Goal: Check status: Check status

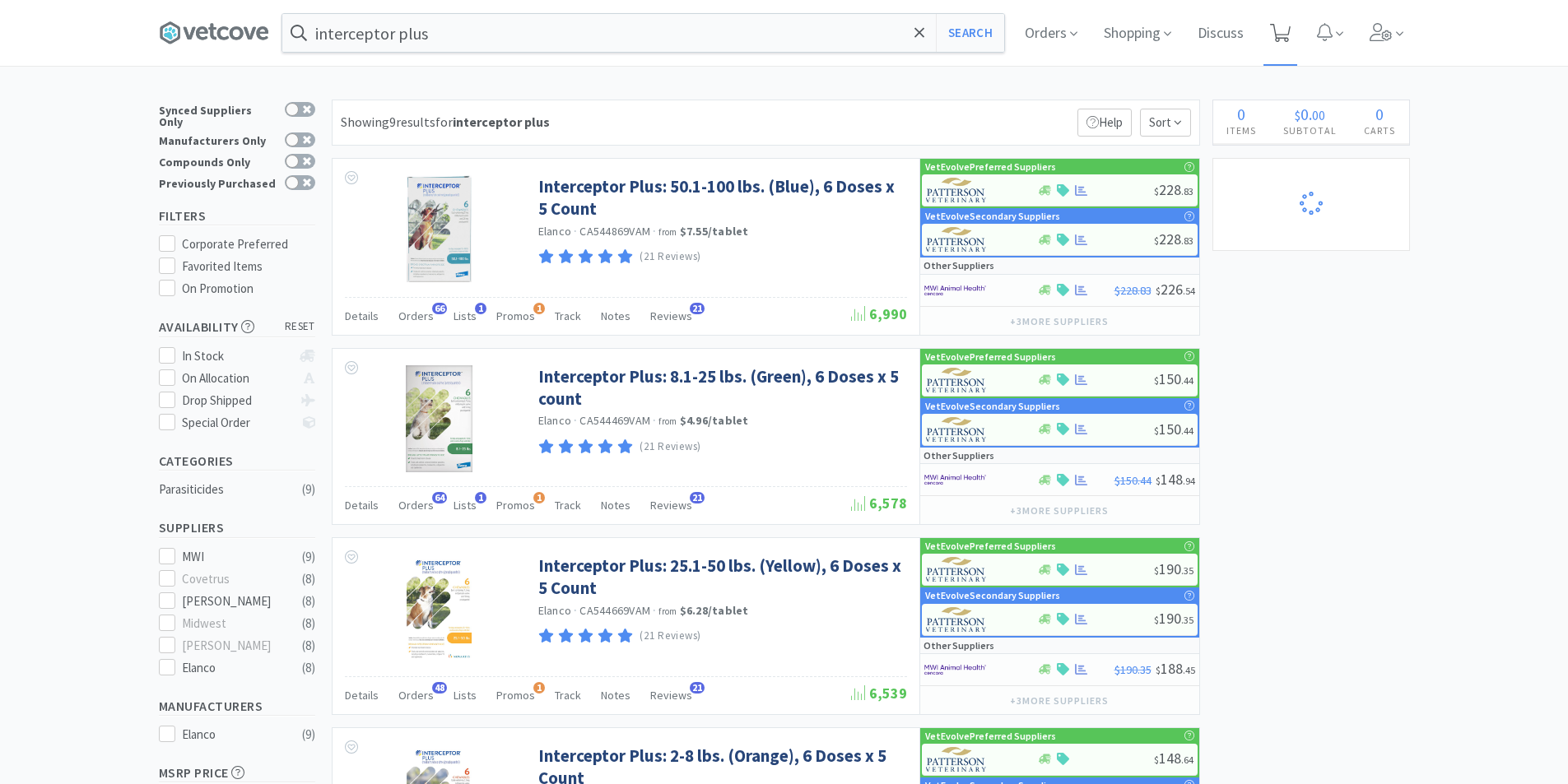
select select "5"
select select "1"
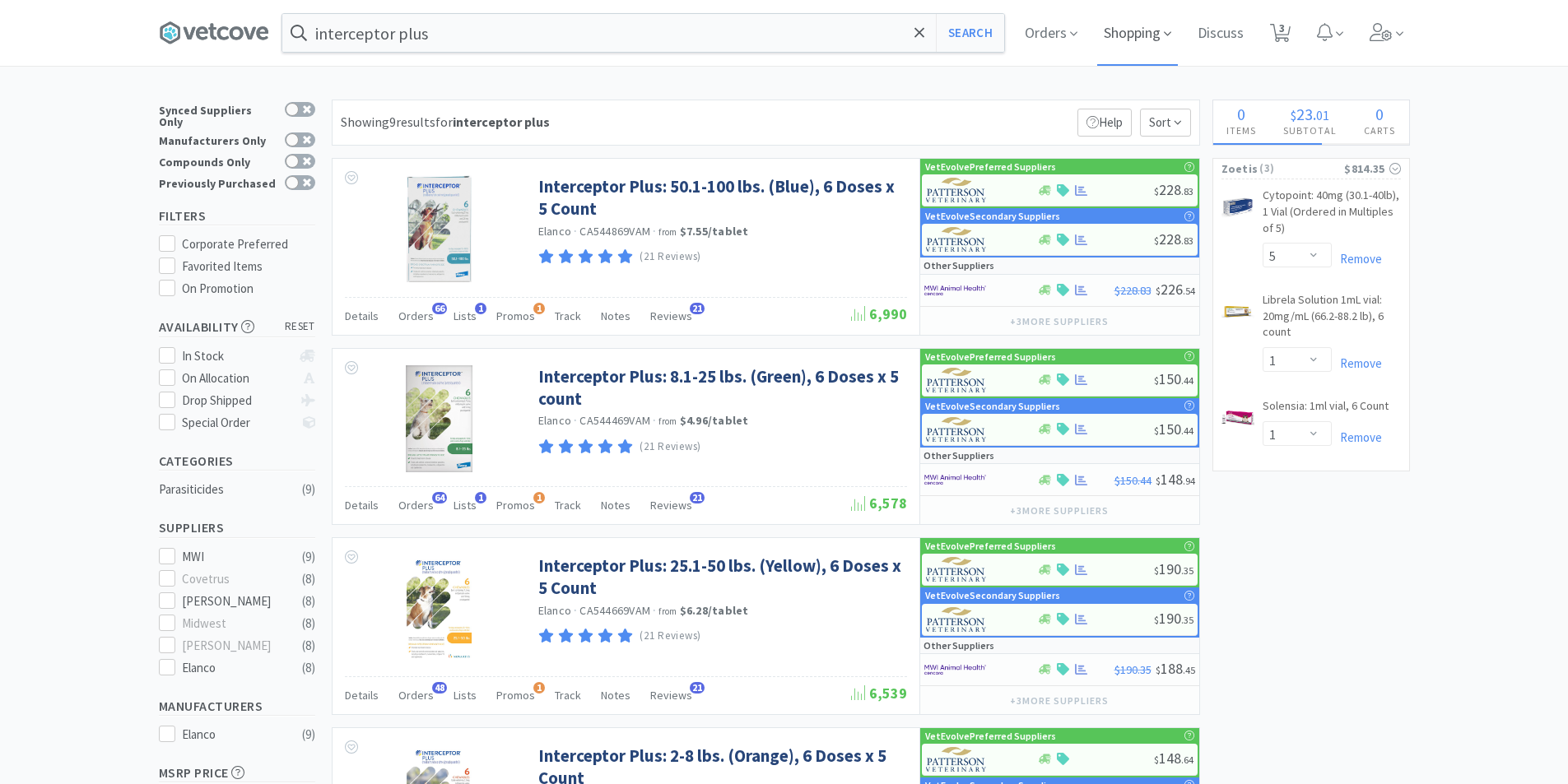
select select "6"
select select "1"
select select "4"
select select "3"
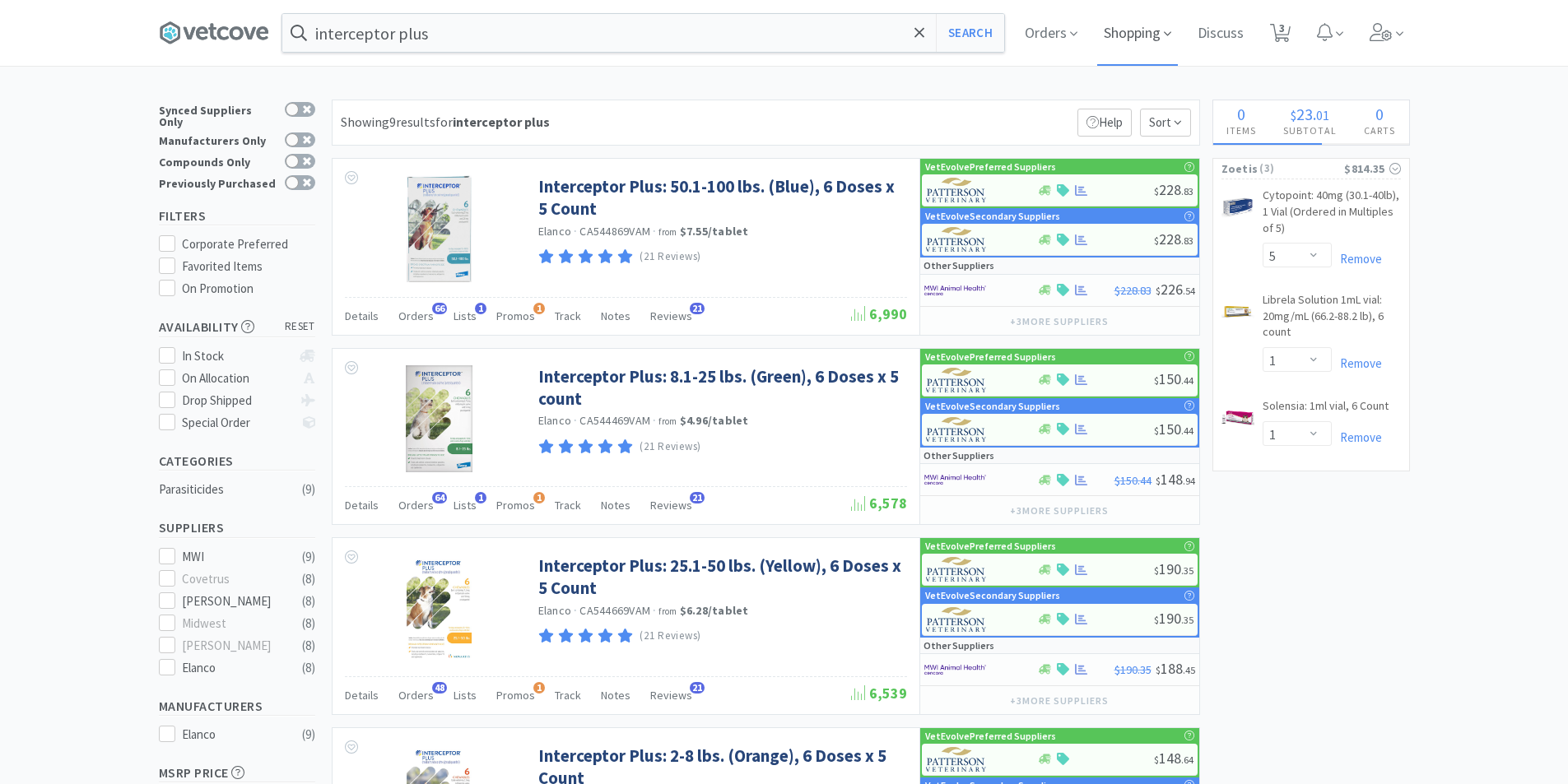
select select "2"
select select "1"
select select "2"
select select "1"
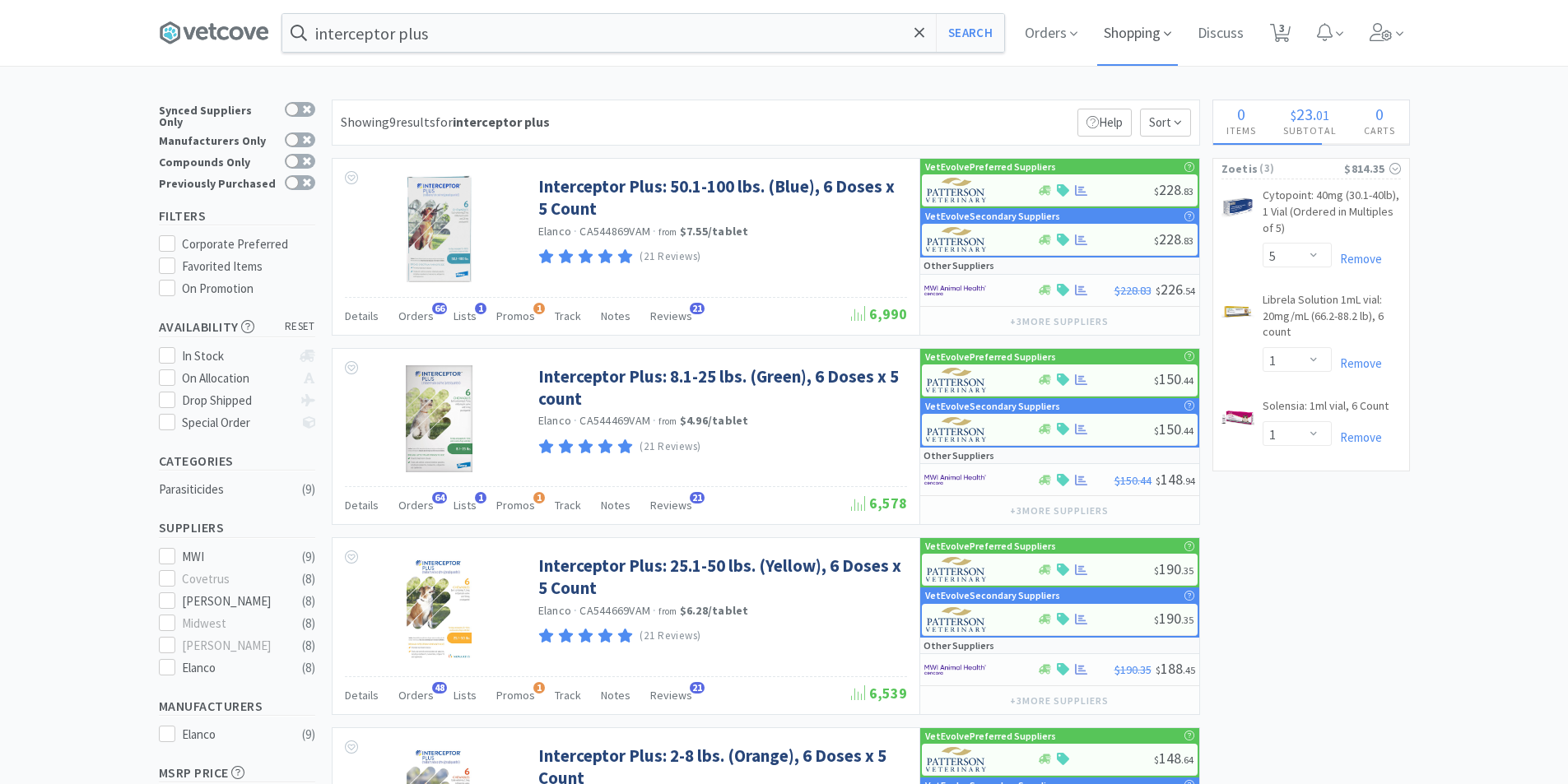
select select "1"
select select "3"
select select "1"
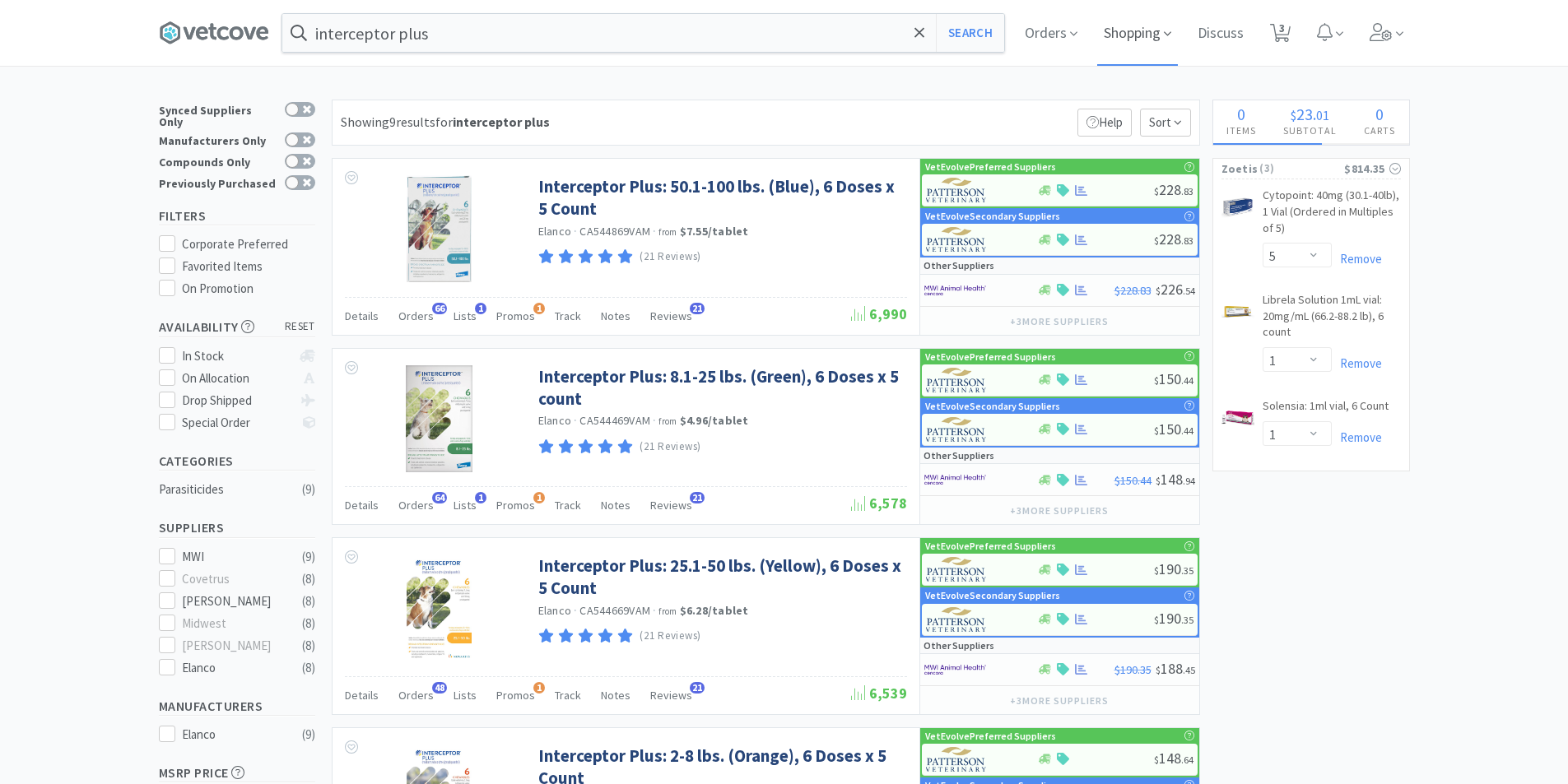
select select "2"
select select "3"
select select "2"
select select "3"
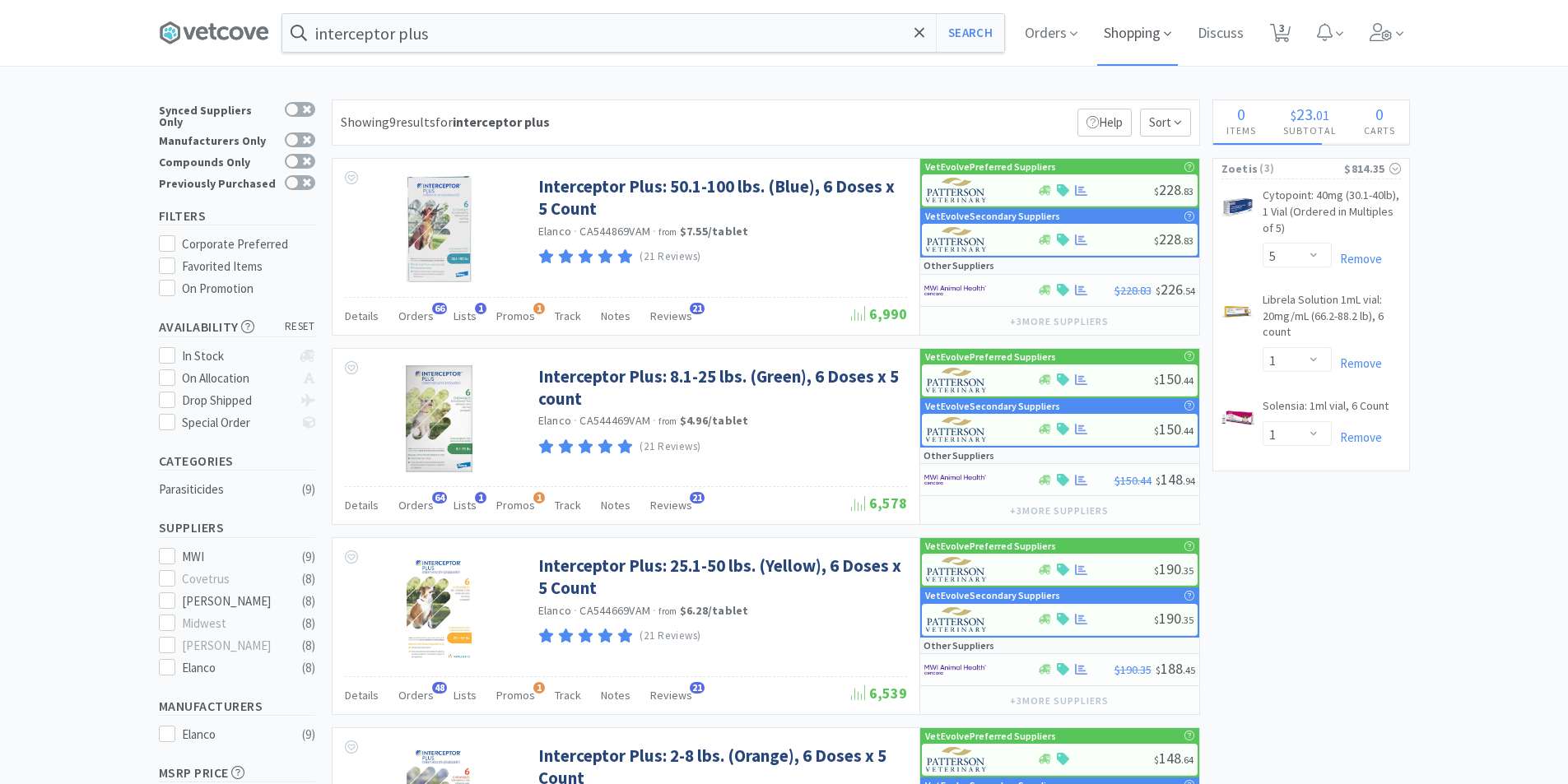
select select "4"
select select "2"
select select "1"
select select "2"
select select "4"
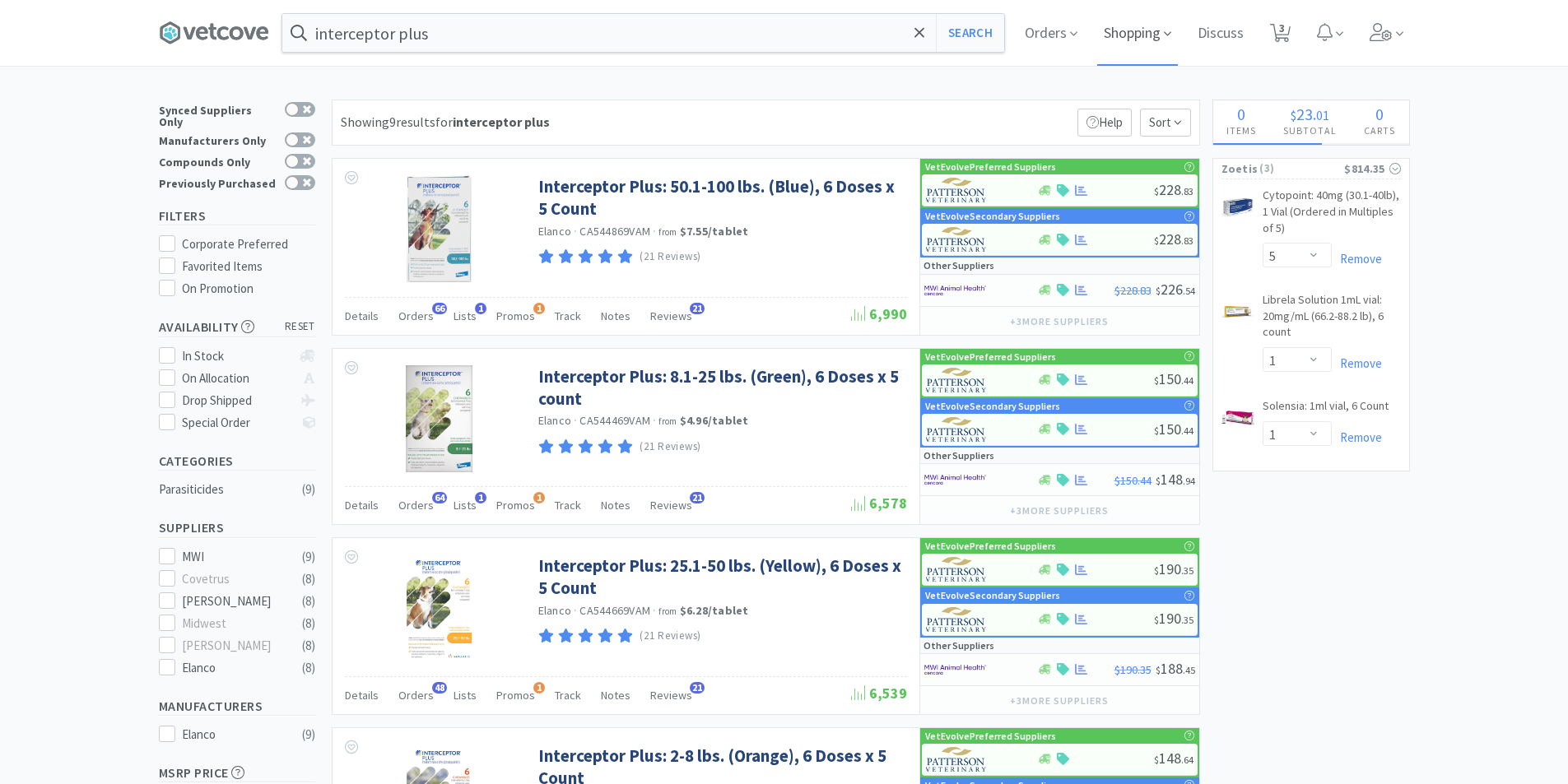
select select "1"
select select "4"
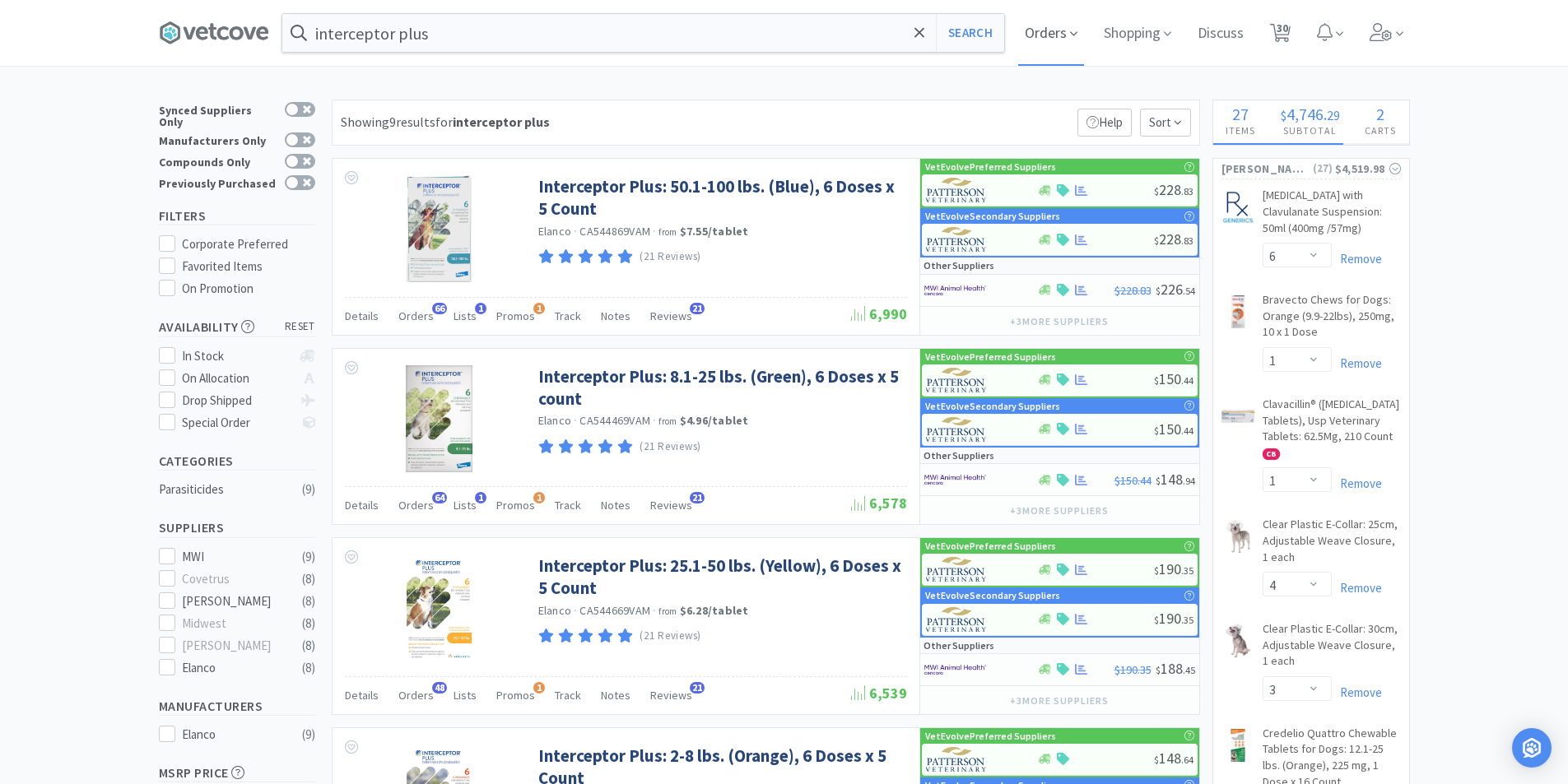
click at [1062, 35] on span "Orders" at bounding box center [1051, 33] width 66 height 66
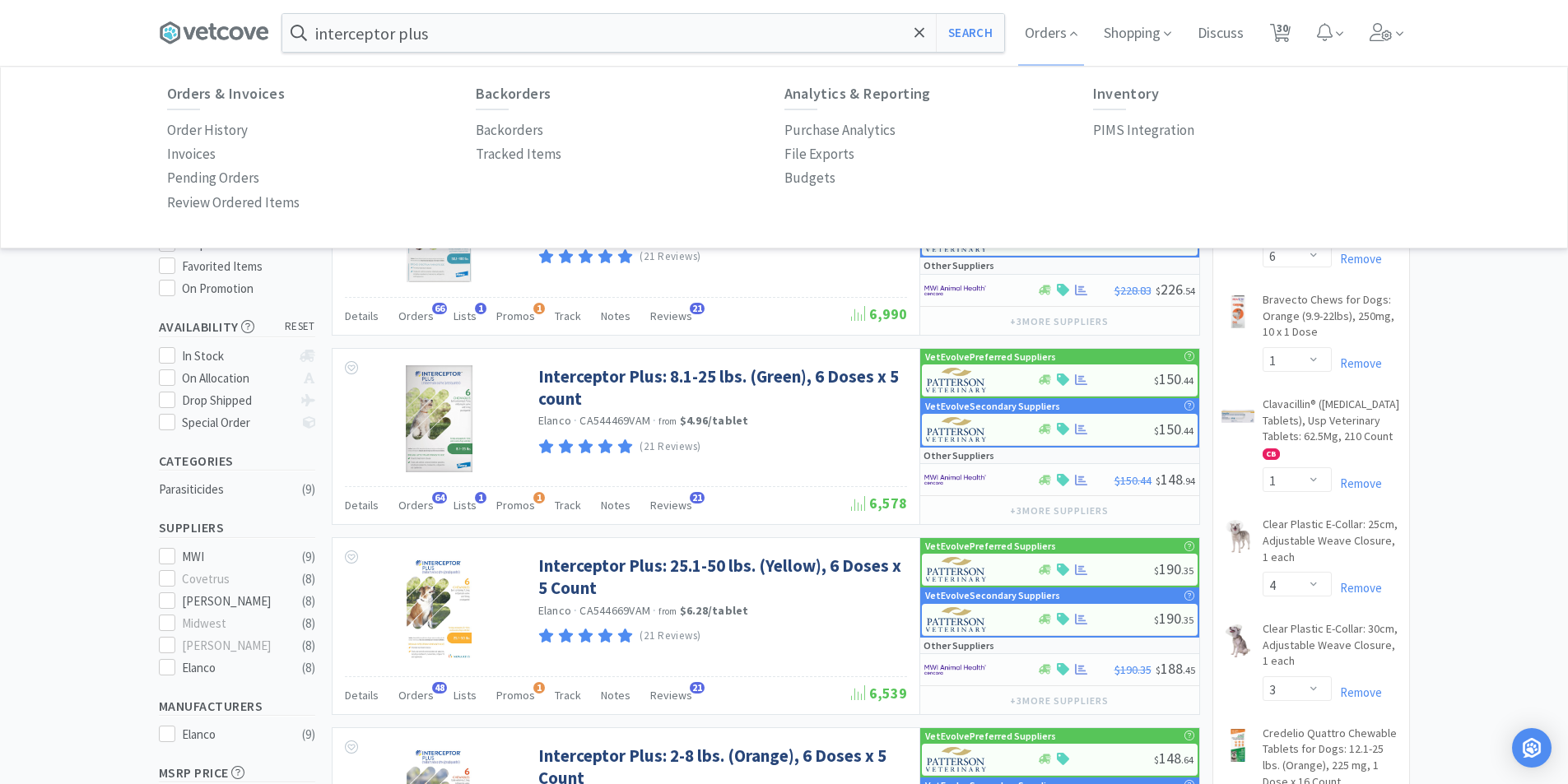
select select "5"
select select "4"
select select "2"
select select "1"
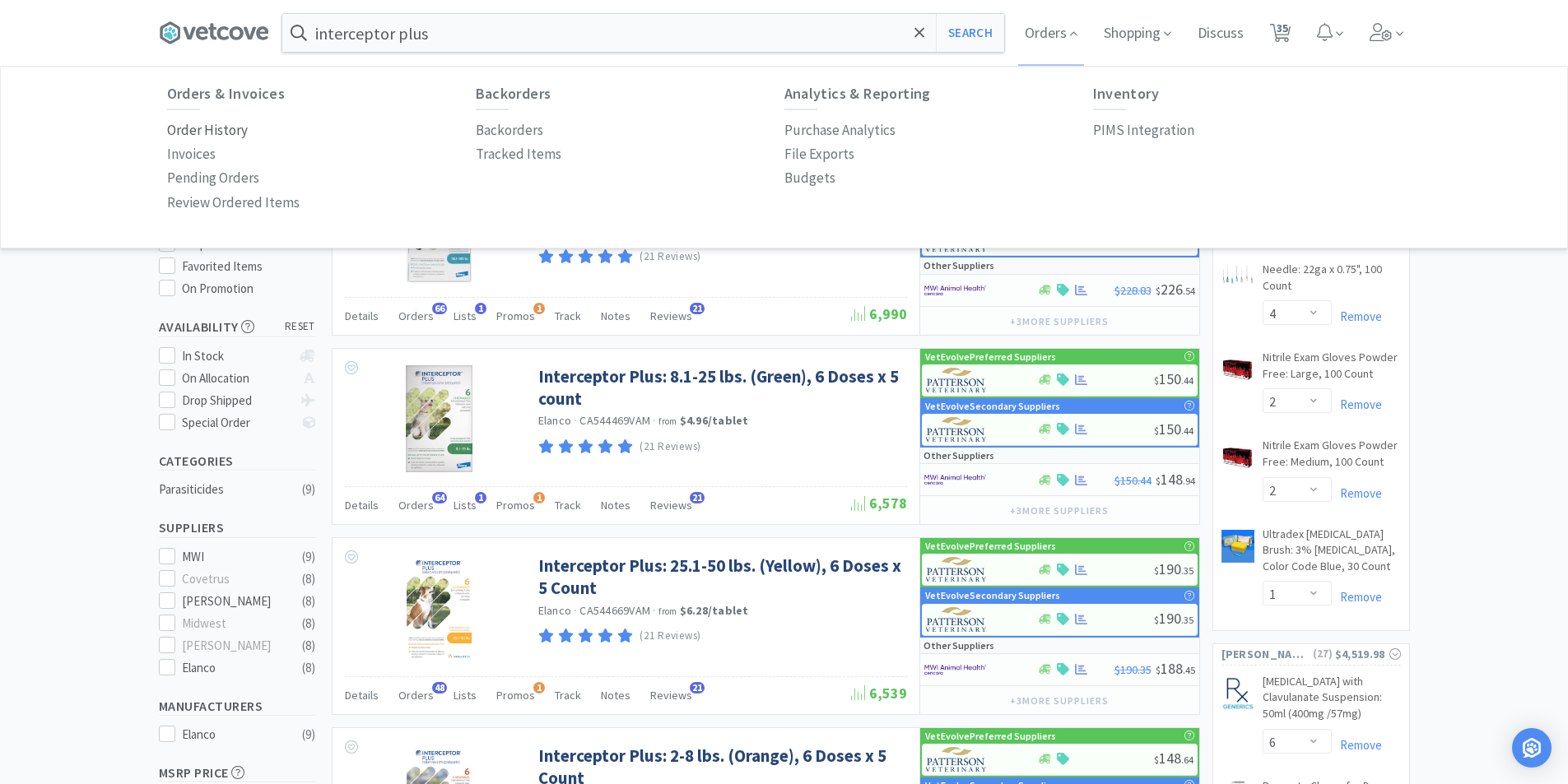
click at [207, 135] on p "Order History" at bounding box center [207, 130] width 81 height 22
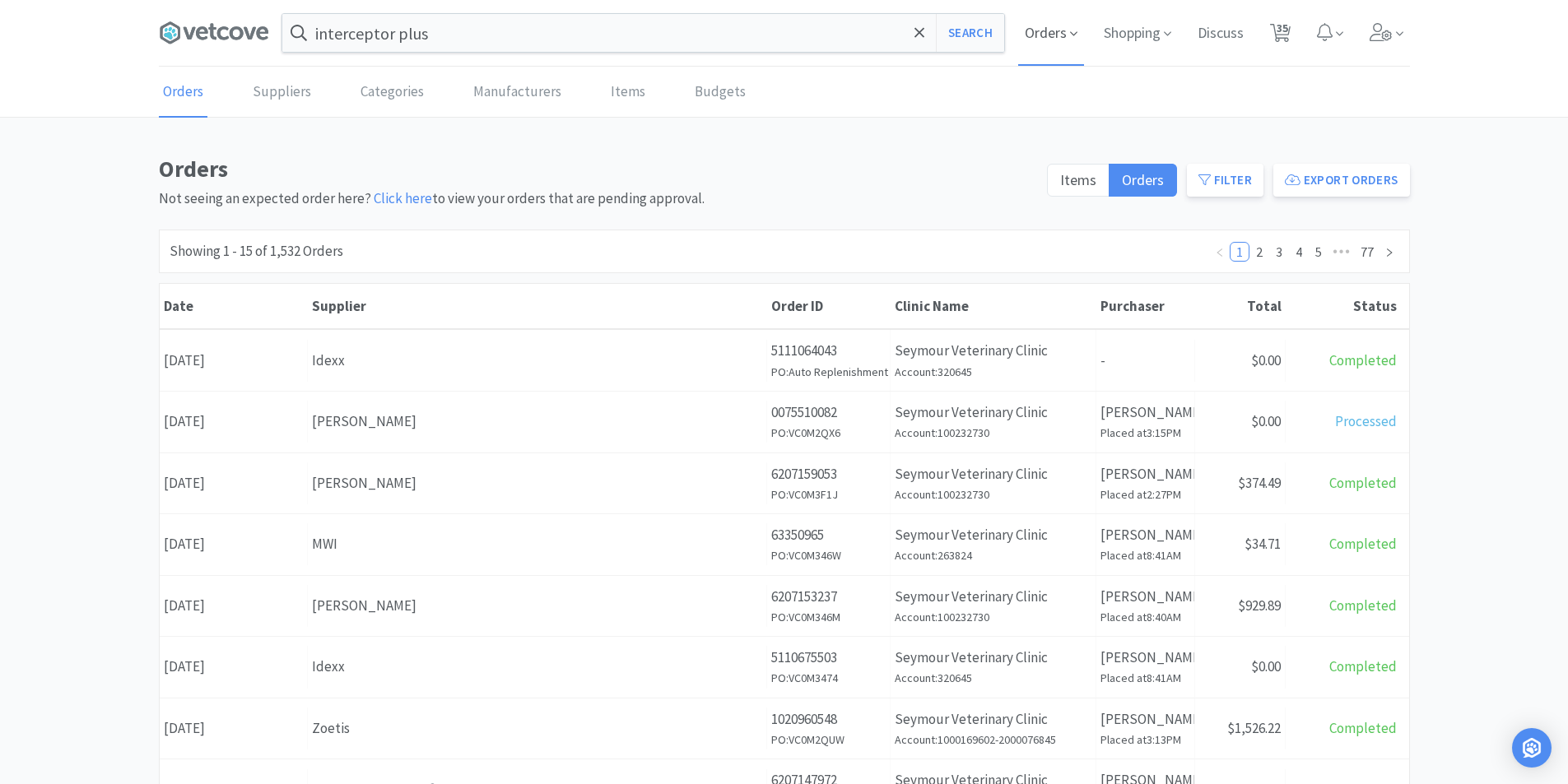
click at [1070, 35] on icon at bounding box center [1074, 33] width 8 height 15
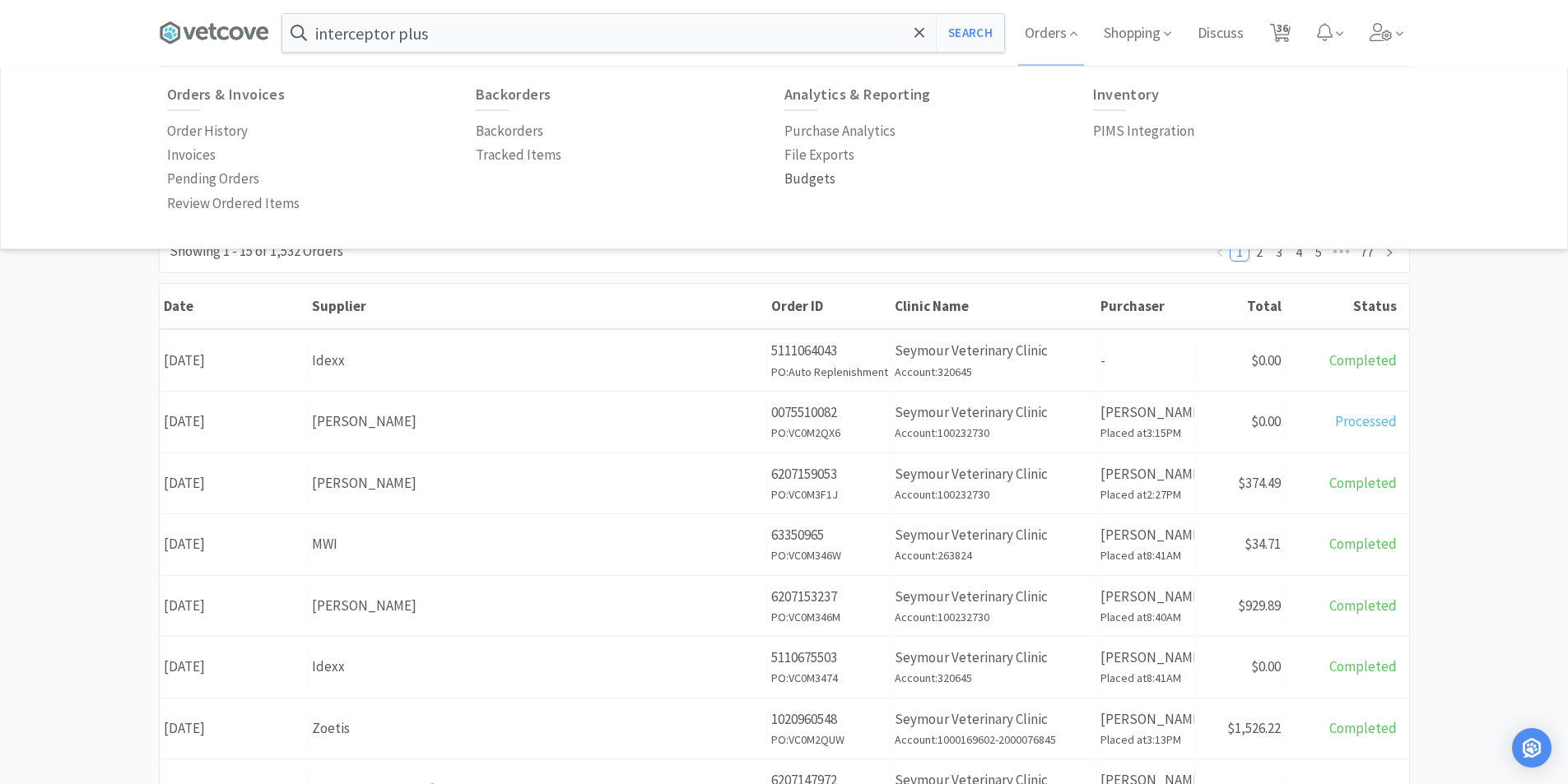
click at [803, 179] on p "Budgets" at bounding box center [809, 179] width 51 height 22
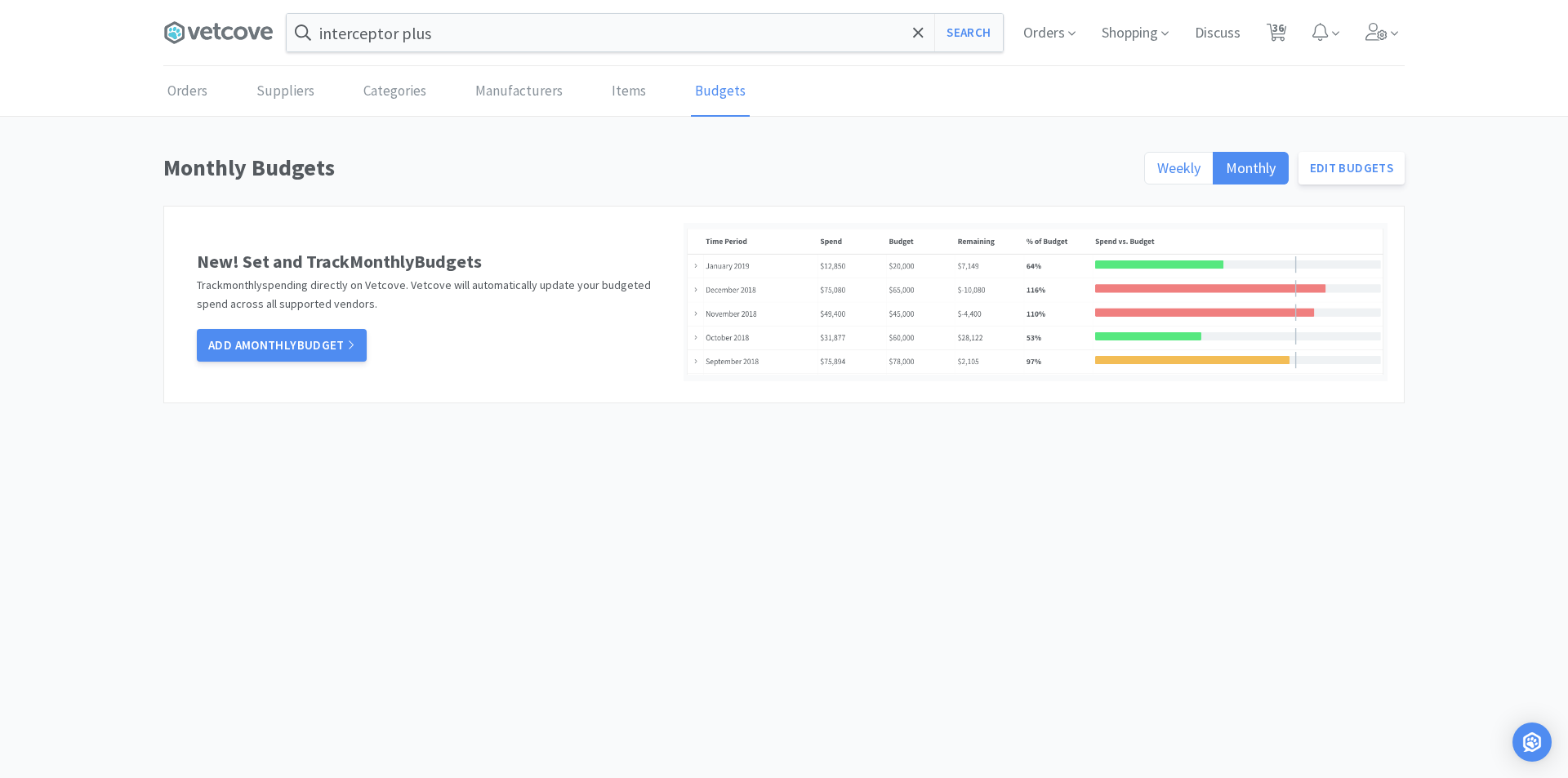
click at [1186, 162] on span "Weekly" at bounding box center [1178, 167] width 43 height 18
click at [1157, 173] on input "Weekly" at bounding box center [1157, 173] width 0 height 0
